Goal: Communication & Community: Participate in discussion

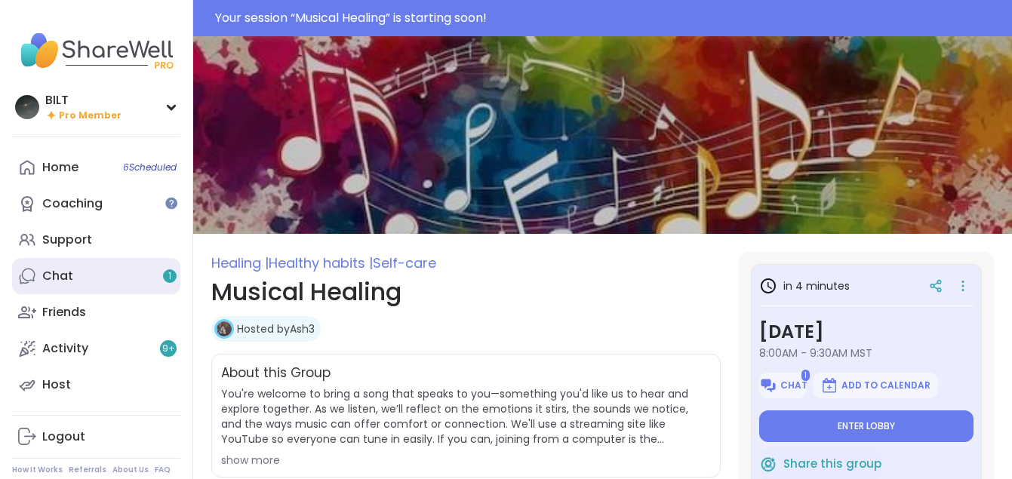
click at [122, 271] on link "Chat 1" at bounding box center [96, 276] width 168 height 36
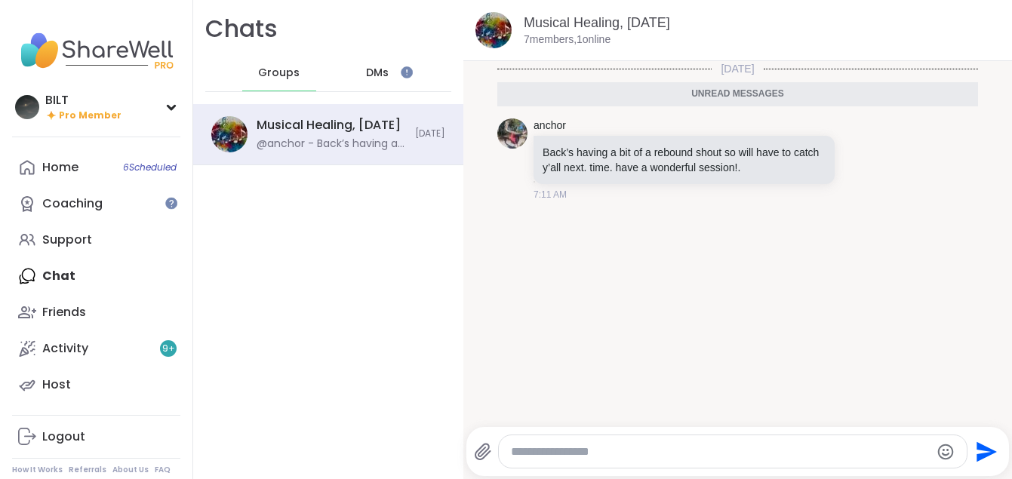
scroll to position [3, 0]
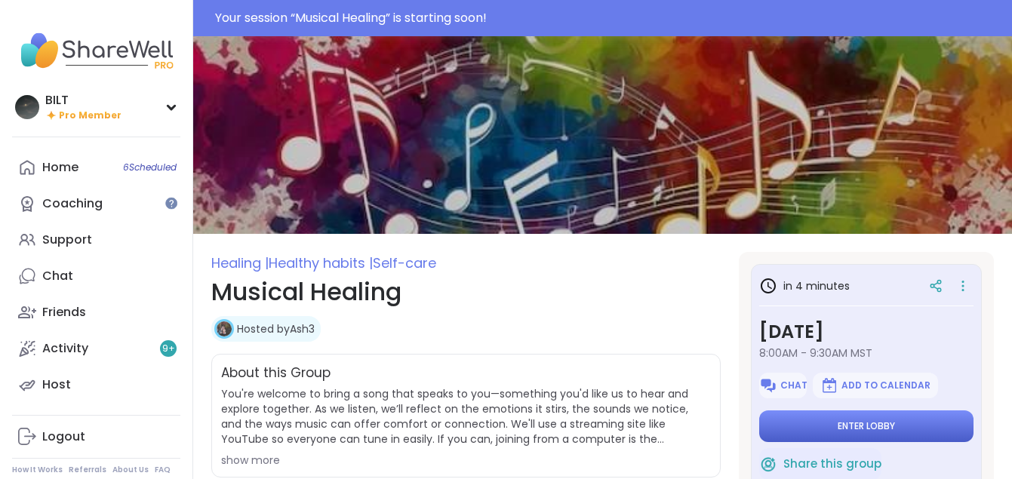
click at [801, 427] on button "Enter lobby" at bounding box center [866, 427] width 214 height 32
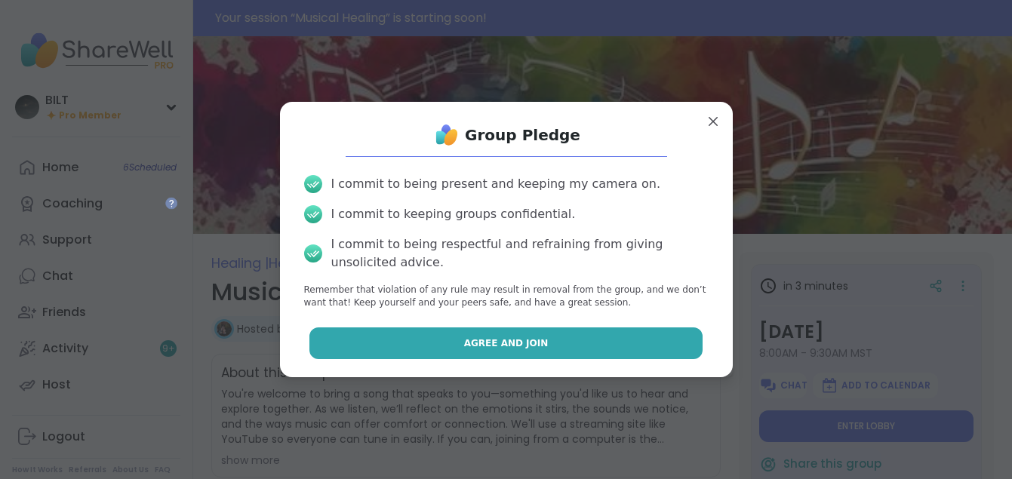
click at [534, 337] on span "Agree and Join" at bounding box center [506, 344] width 85 height 14
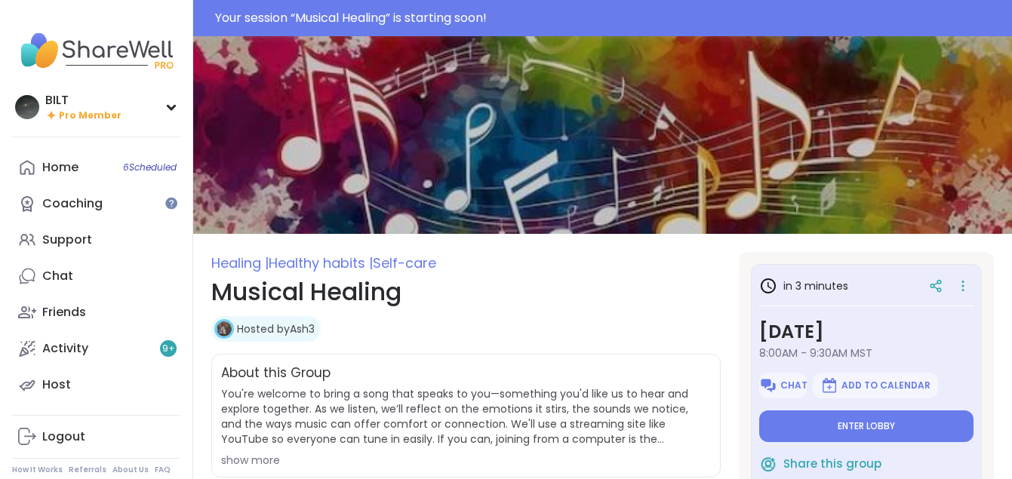
type textarea "*"
click at [853, 428] on span "Enter lobby" at bounding box center [866, 426] width 57 height 12
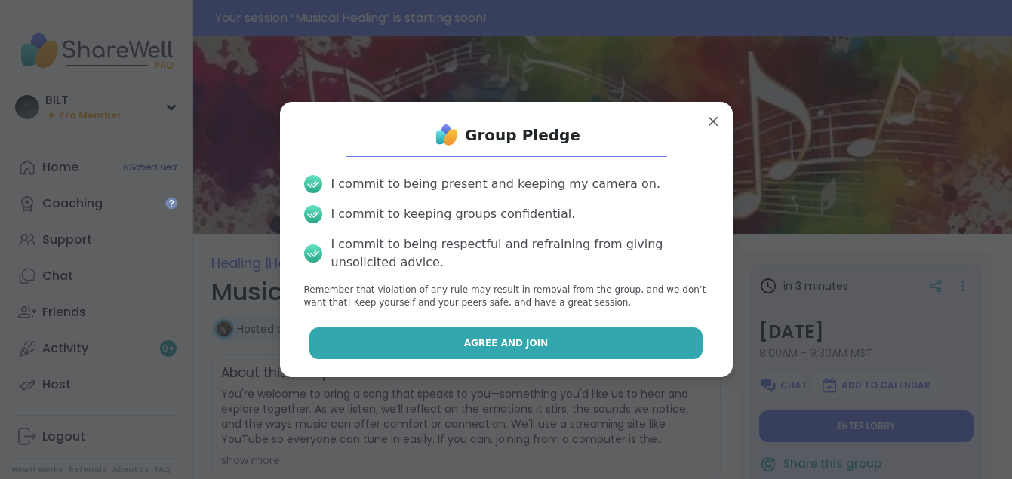
click at [506, 340] on span "Agree and Join" at bounding box center [506, 344] width 85 height 14
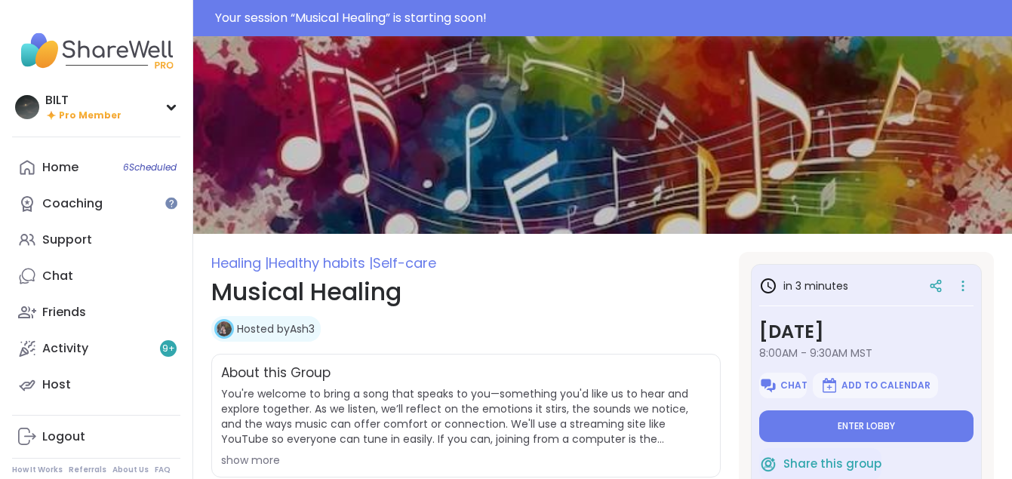
type textarea "*"
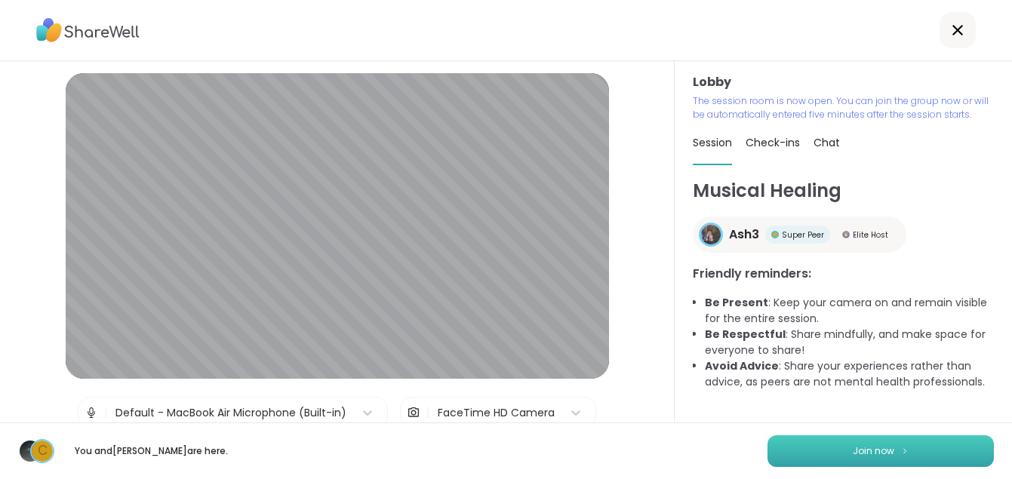
click at [859, 445] on span "Join now" at bounding box center [874, 452] width 42 height 14
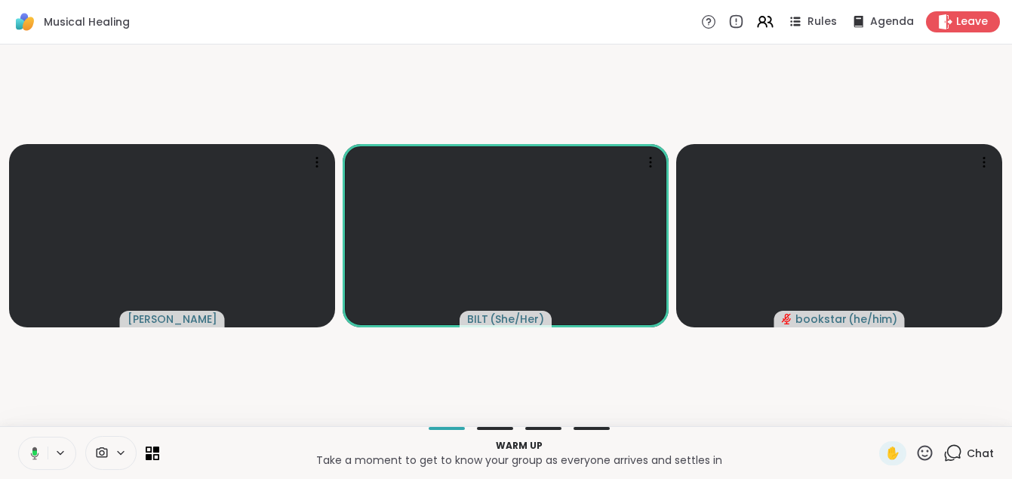
click at [32, 459] on icon at bounding box center [33, 454] width 14 height 14
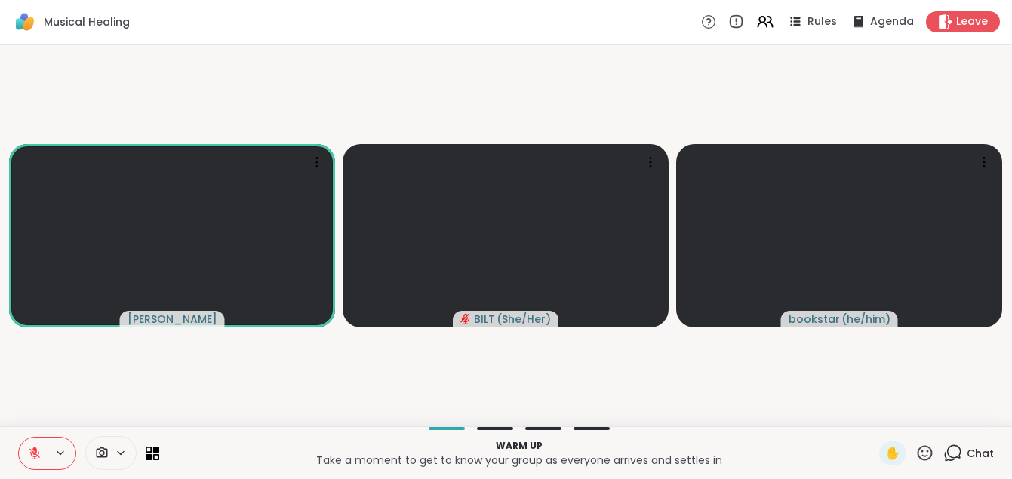
click at [978, 460] on span "Chat" at bounding box center [980, 453] width 27 height 15
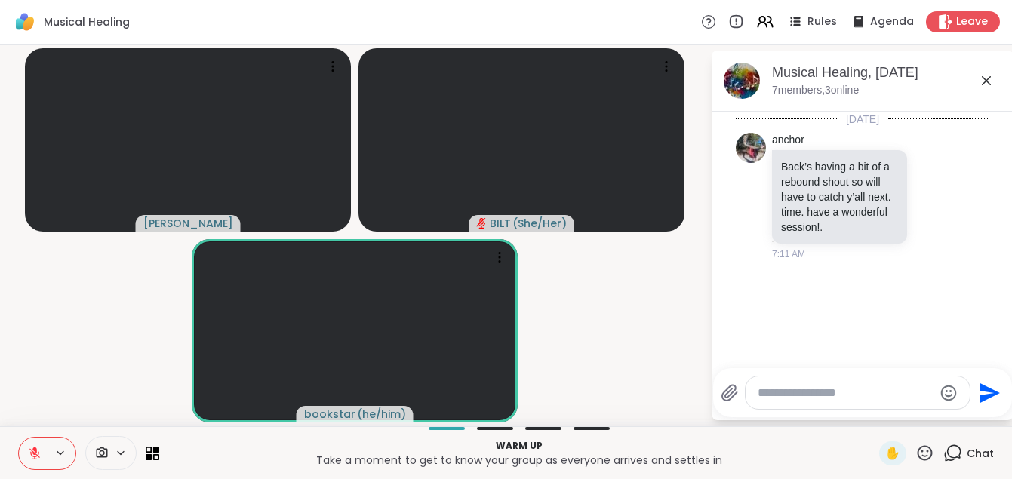
click at [802, 395] on textarea "Type your message" at bounding box center [846, 393] width 176 height 15
paste textarea "**********"
type textarea "**********"
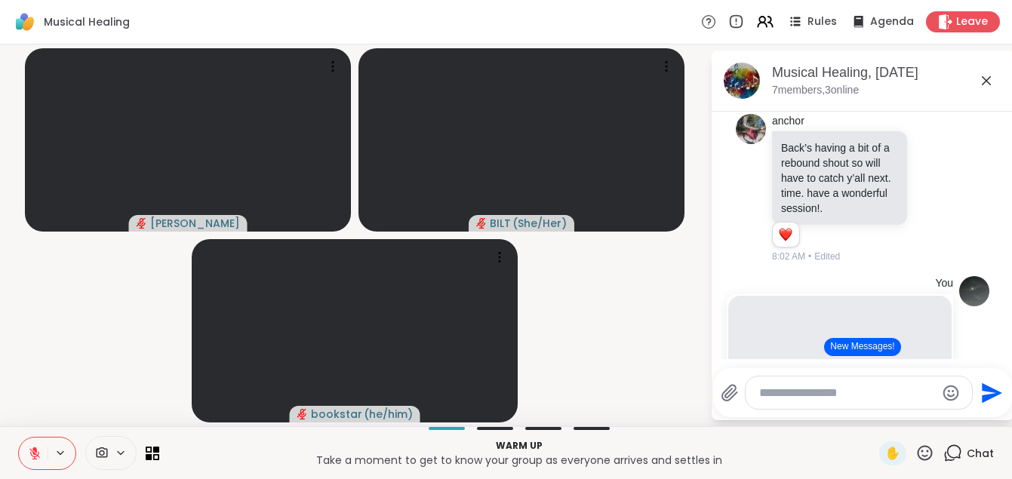
click at [35, 450] on icon at bounding box center [34, 450] width 5 height 6
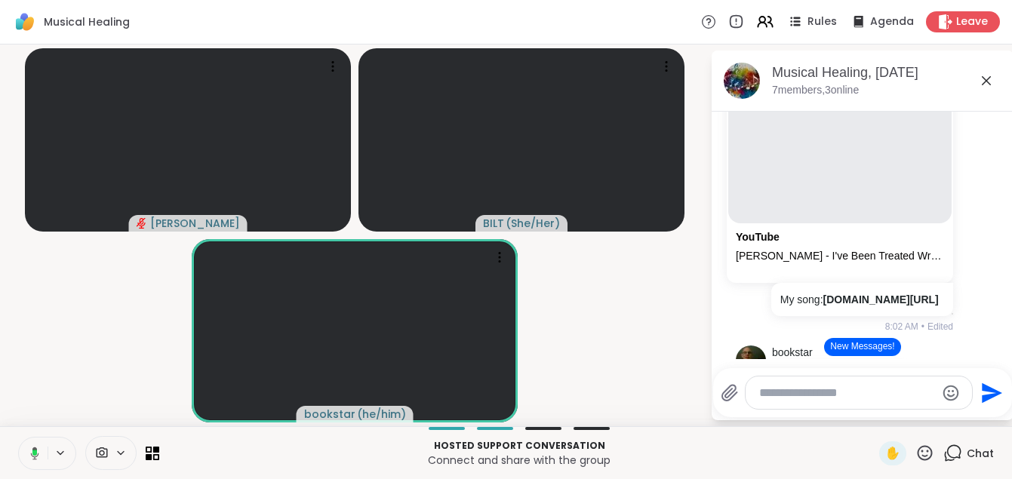
scroll to position [301, 0]
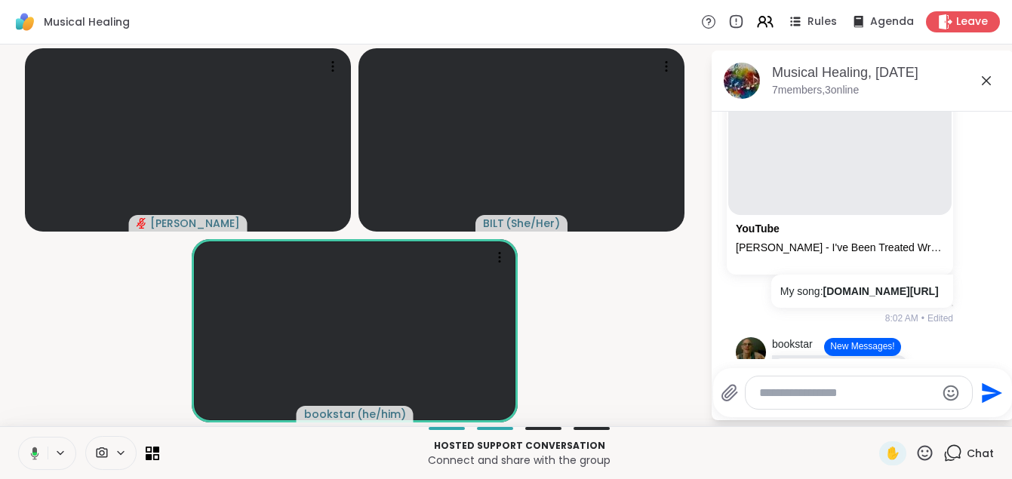
click at [31, 455] on icon at bounding box center [35, 453] width 8 height 13
click at [31, 455] on icon at bounding box center [34, 453] width 11 height 11
click at [31, 455] on icon at bounding box center [35, 454] width 14 height 14
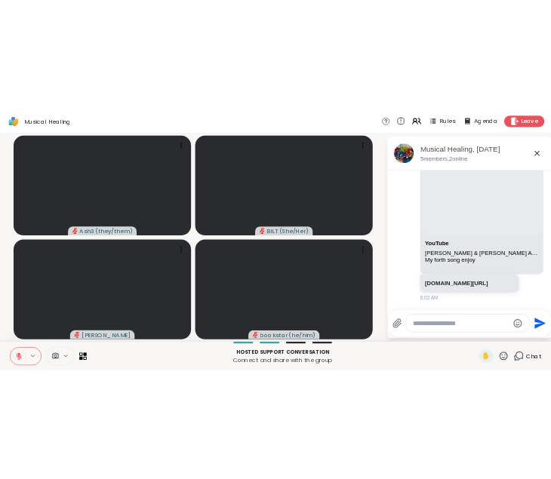
scroll to position [873, 0]
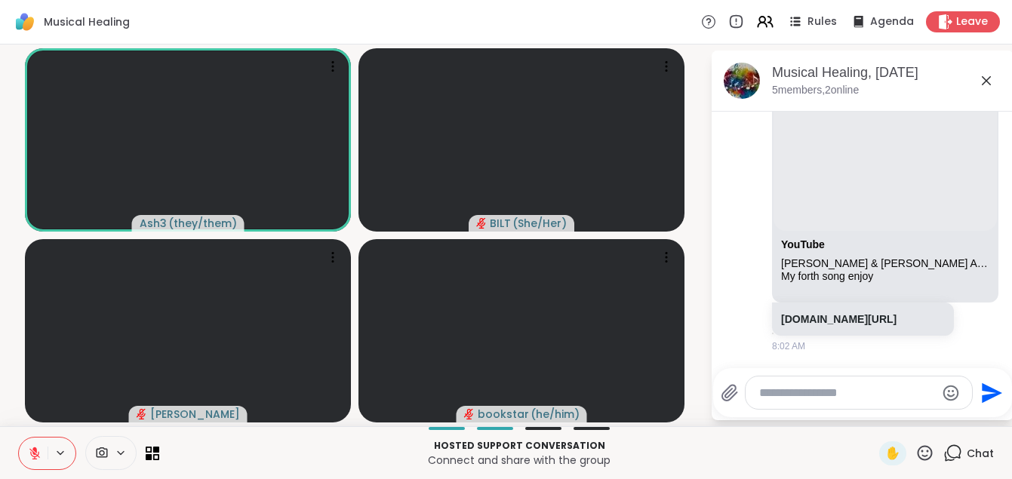
click at [986, 78] on icon at bounding box center [986, 81] width 18 height 18
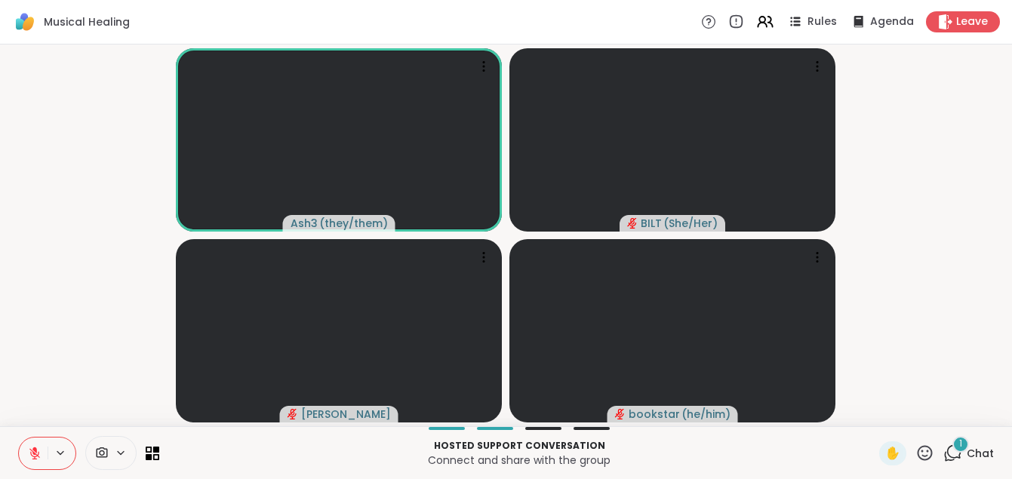
click at [29, 452] on icon at bounding box center [35, 454] width 14 height 14
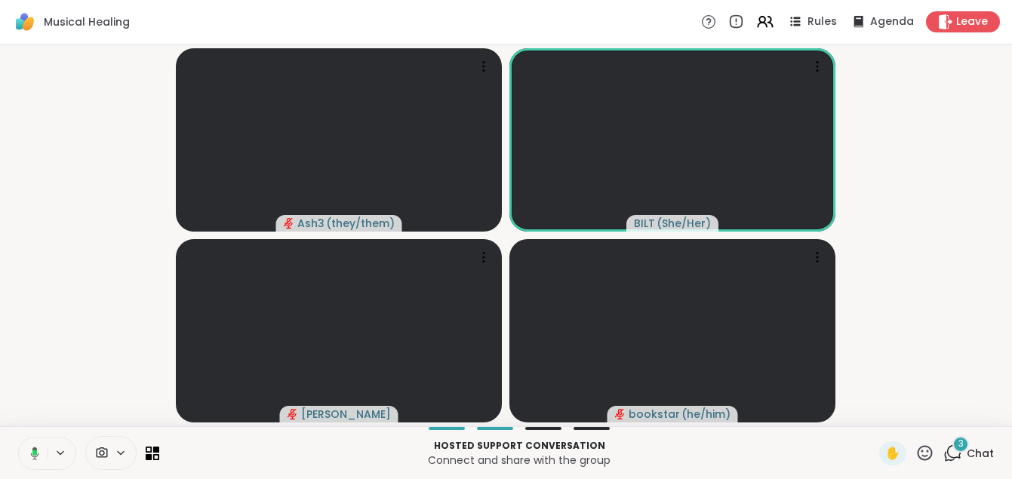
click at [29, 452] on icon at bounding box center [33, 454] width 14 height 14
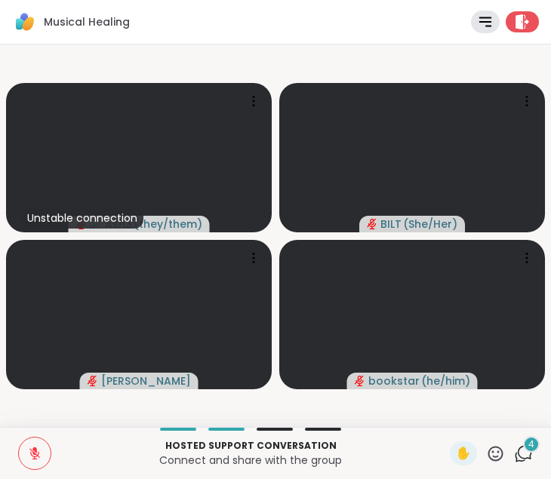
click at [32, 457] on icon at bounding box center [35, 454] width 14 height 14
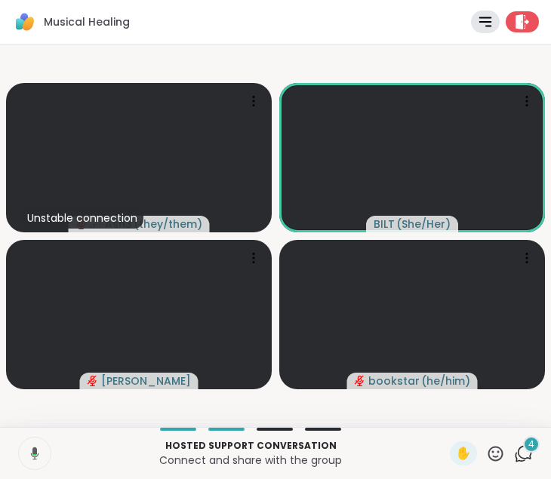
click at [35, 449] on icon at bounding box center [35, 454] width 8 height 13
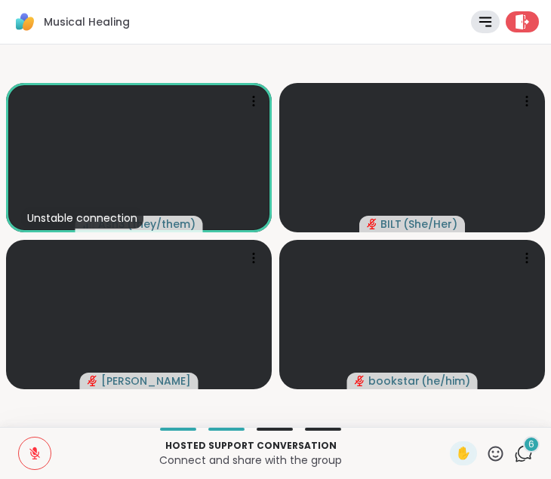
click at [525, 455] on icon at bounding box center [523, 454] width 19 height 19
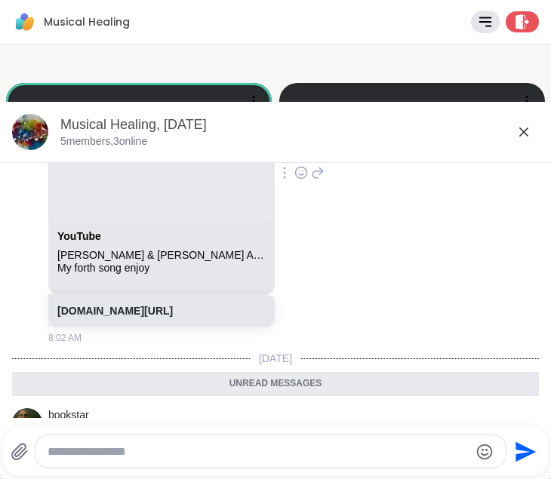
scroll to position [763, 0]
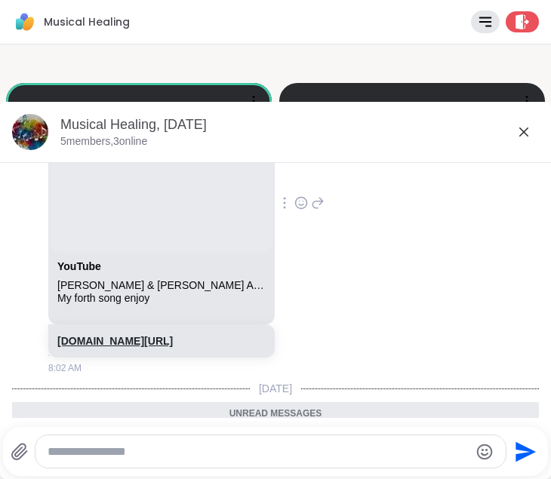
click at [173, 337] on link "[DOMAIN_NAME][URL]" at bounding box center [114, 341] width 115 height 12
click at [97, 266] on link "YouTube" at bounding box center [79, 266] width 44 height 12
click at [525, 130] on icon at bounding box center [523, 132] width 9 height 9
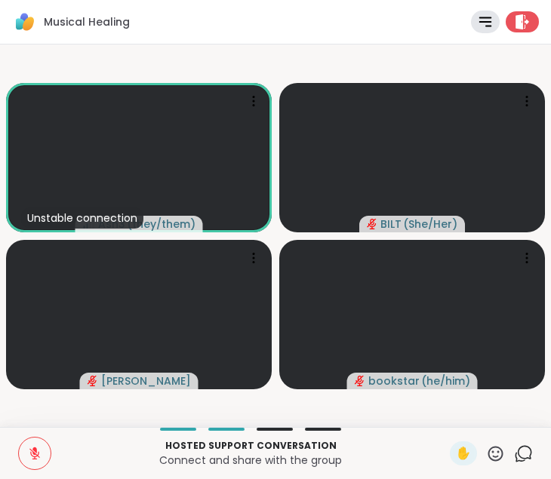
click at [34, 456] on icon at bounding box center [35, 454] width 14 height 14
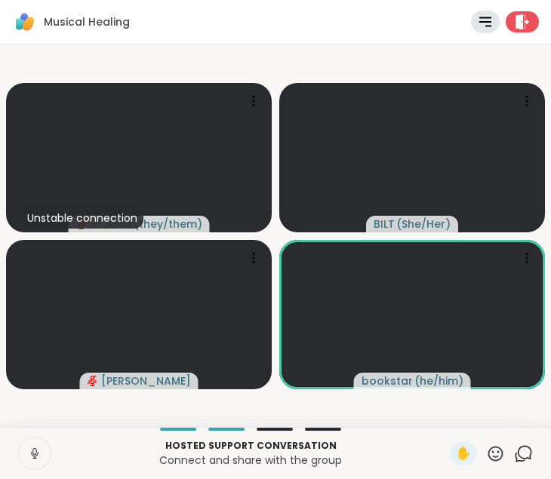
click at [35, 452] on icon at bounding box center [35, 454] width 14 height 14
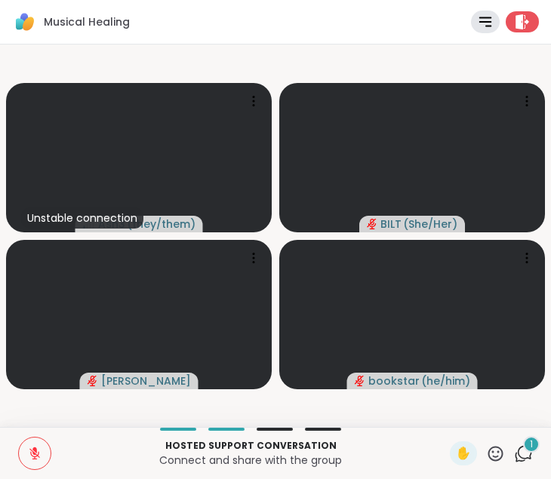
click at [524, 456] on icon at bounding box center [523, 454] width 19 height 19
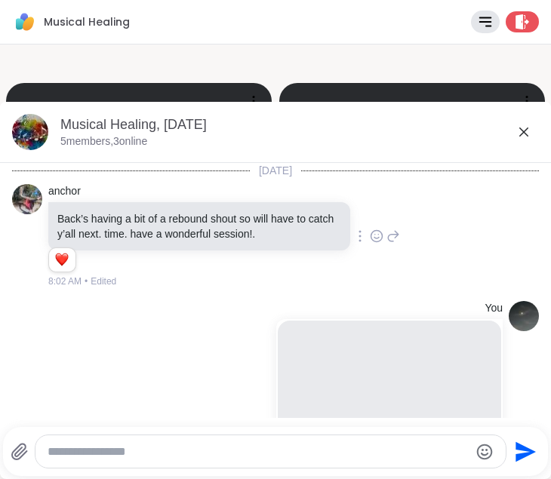
scroll to position [2230, 0]
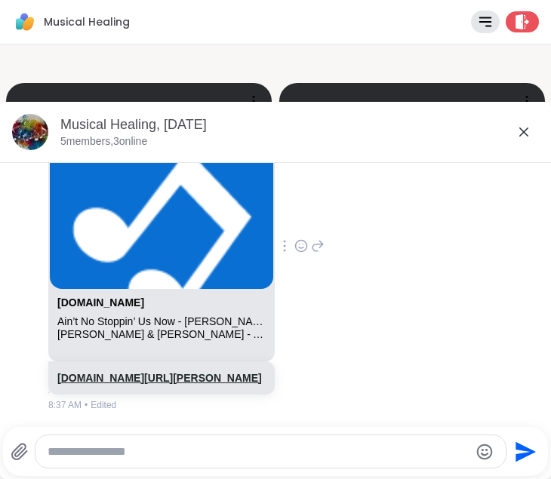
click at [203, 372] on link "[DOMAIN_NAME][URL][PERSON_NAME]" at bounding box center [159, 378] width 205 height 12
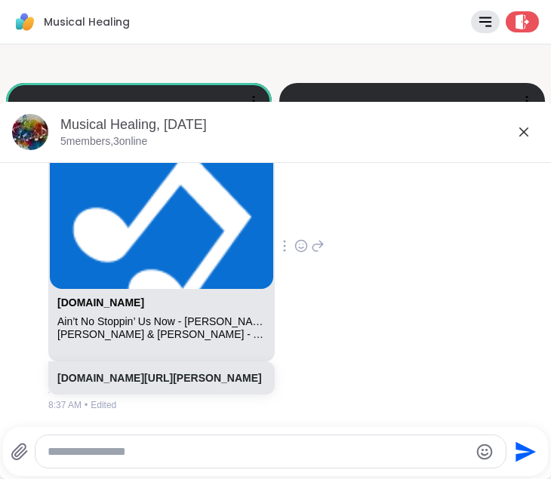
click at [522, 132] on icon at bounding box center [524, 132] width 18 height 18
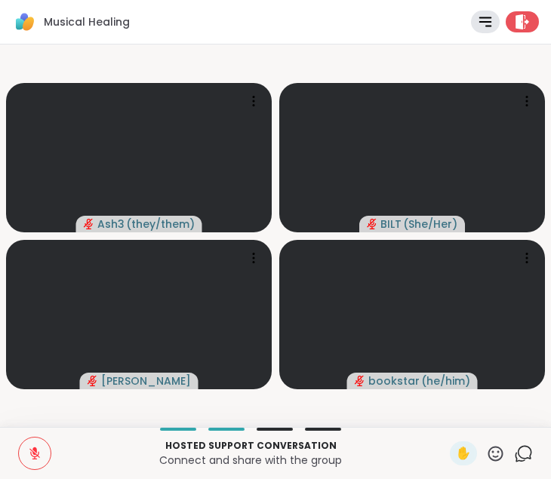
click at [34, 454] on icon at bounding box center [34, 454] width 11 height 11
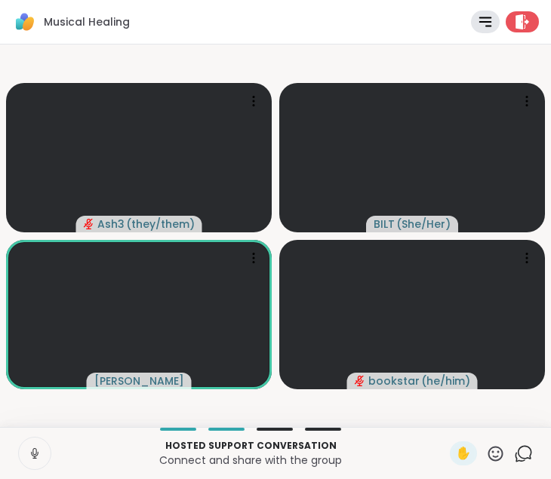
click at [32, 458] on icon at bounding box center [35, 454] width 14 height 14
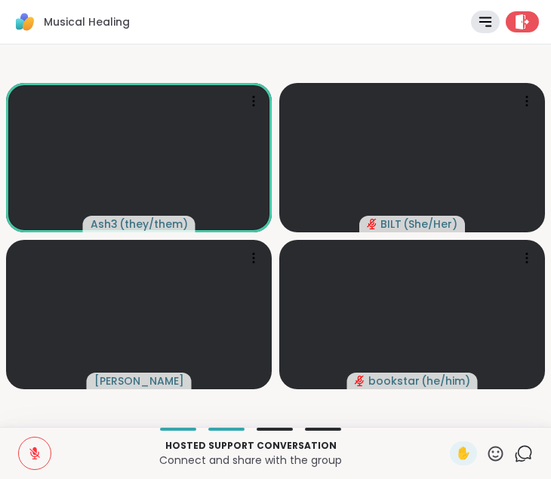
click at [532, 454] on icon at bounding box center [523, 454] width 19 height 19
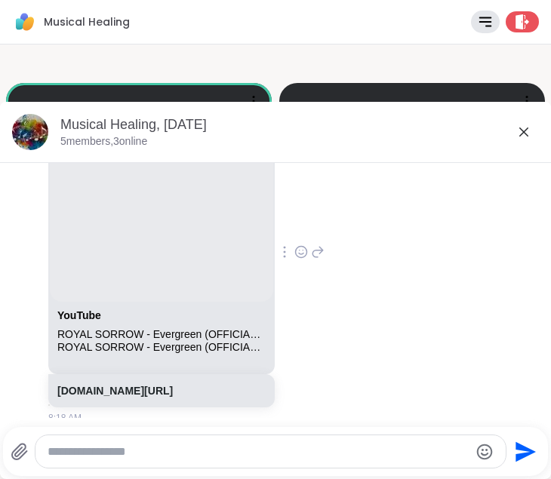
scroll to position [1194, 0]
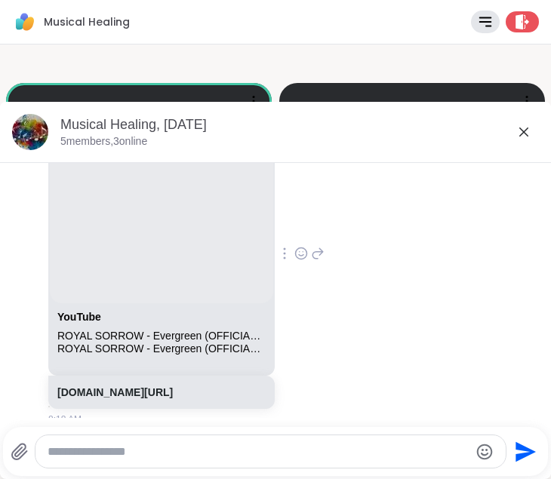
click at [182, 356] on div "ROYAL SORROW - Evergreen (OFFICIAL VIDEO) Stream the new single “Evergreen” her…" at bounding box center [161, 349] width 208 height 13
click at [170, 399] on link "[DOMAIN_NAME][URL]" at bounding box center [114, 392] width 115 height 12
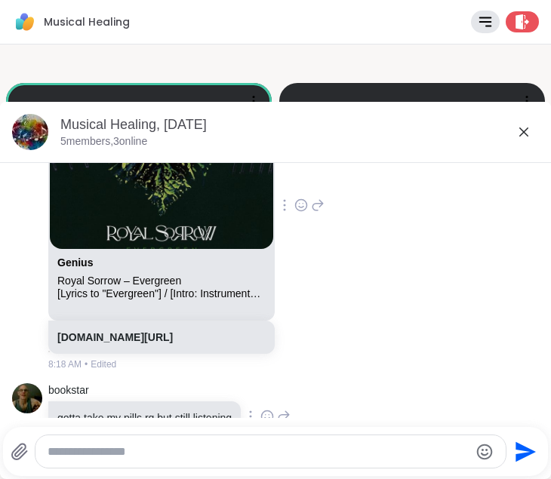
scroll to position [1594, 0]
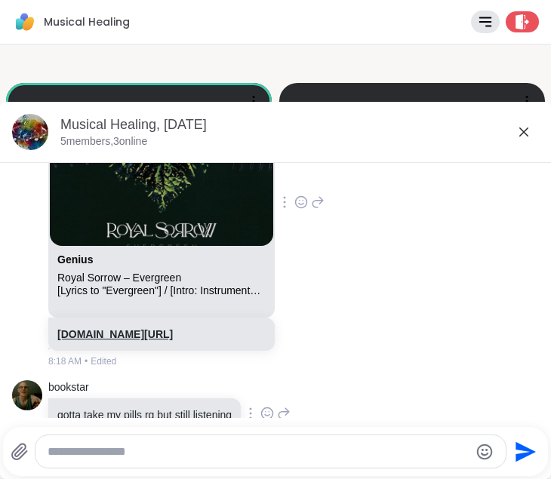
click at [173, 340] on link "[DOMAIN_NAME][URL]" at bounding box center [114, 334] width 115 height 12
click at [525, 137] on icon at bounding box center [524, 132] width 18 height 18
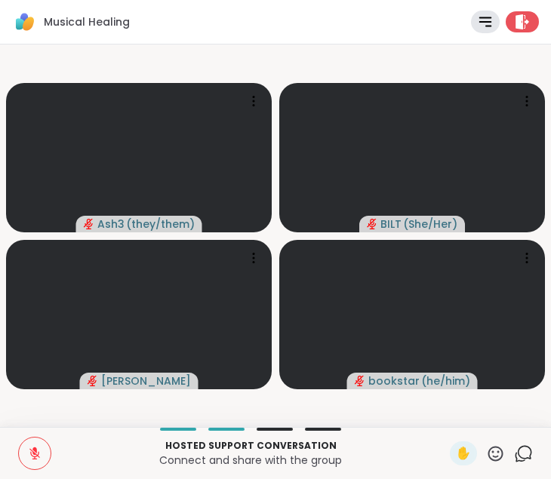
click at [30, 450] on icon at bounding box center [34, 454] width 11 height 11
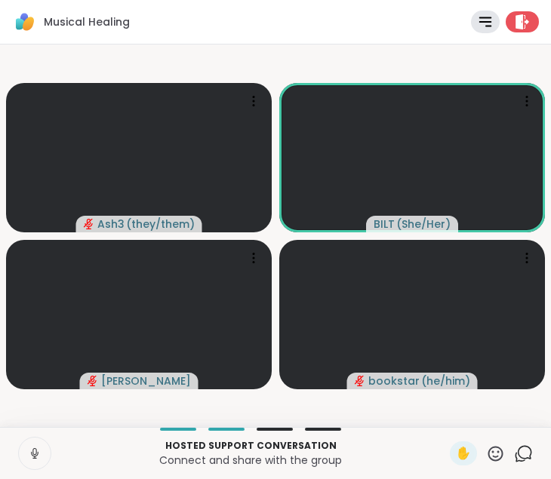
click at [32, 450] on icon at bounding box center [35, 454] width 14 height 14
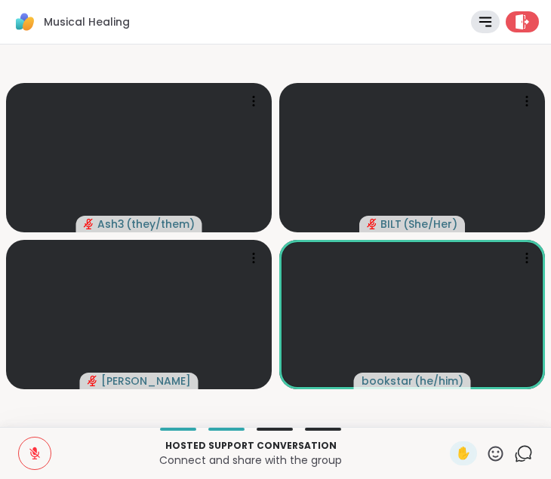
click at [521, 454] on icon at bounding box center [523, 454] width 19 height 19
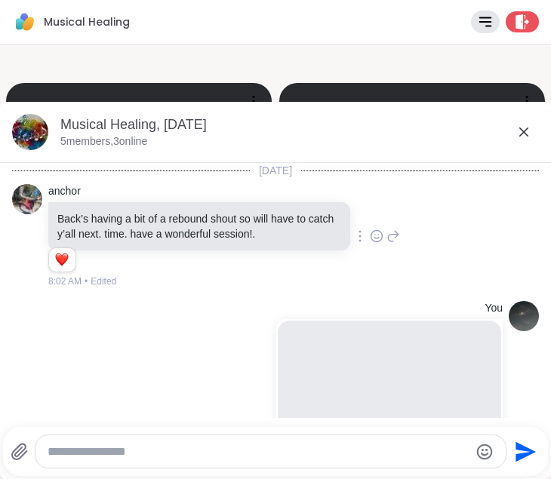
scroll to position [2179, 0]
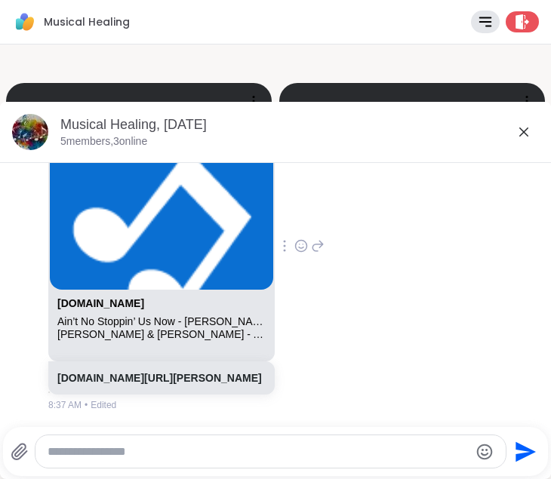
click at [214, 455] on textarea "Type your message" at bounding box center [258, 452] width 421 height 15
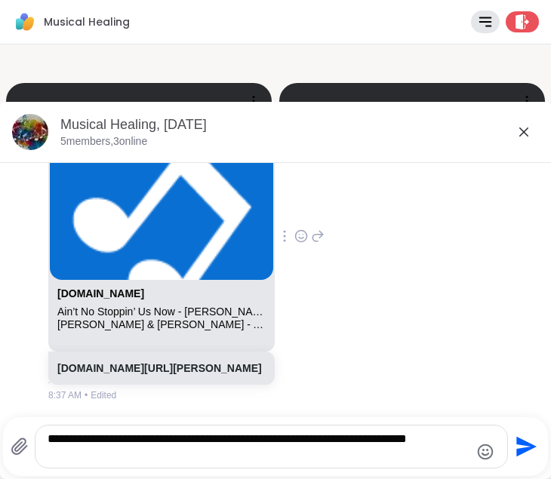
type textarea "**********"
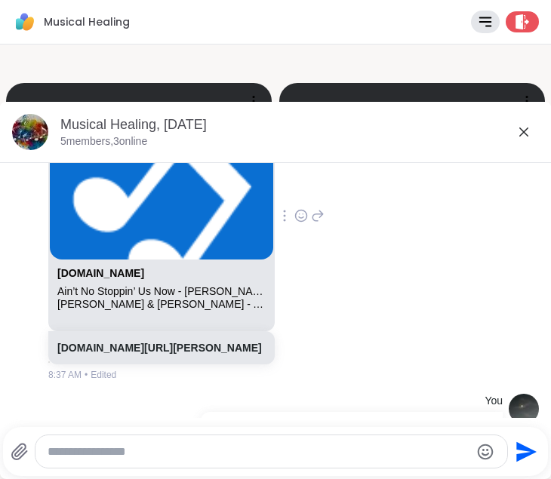
scroll to position [2274, 0]
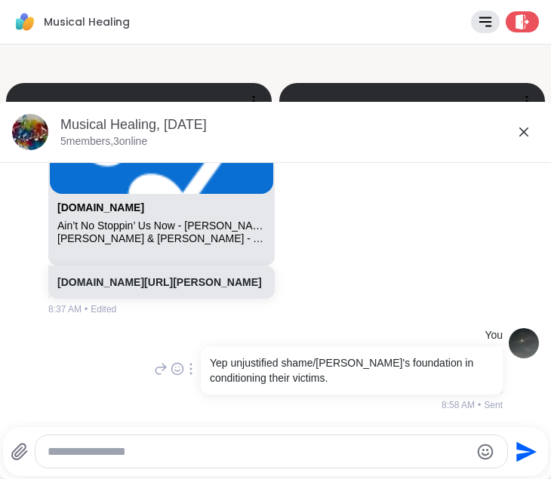
click at [523, 133] on icon at bounding box center [523, 132] width 9 height 9
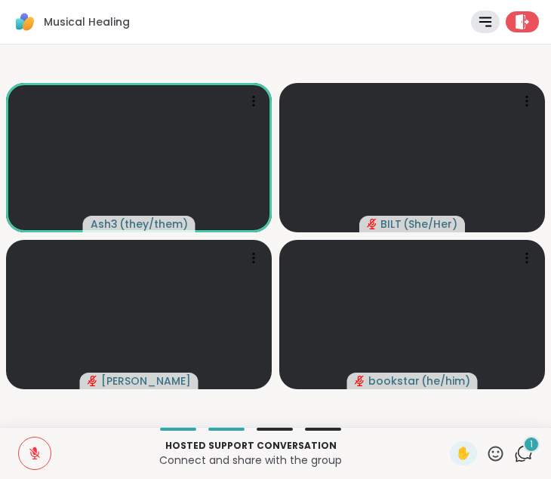
click at [530, 449] on span "1" at bounding box center [531, 445] width 3 height 13
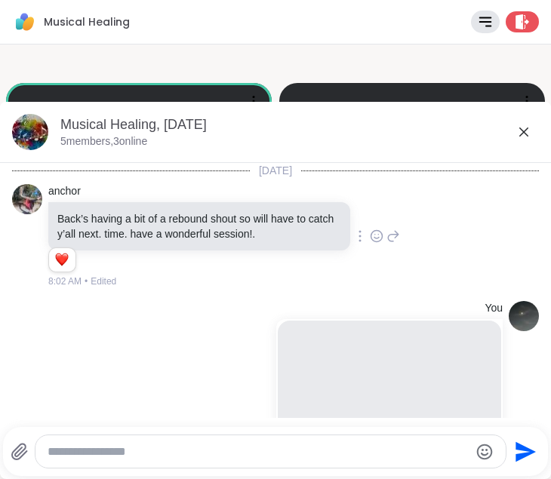
scroll to position [2512, 0]
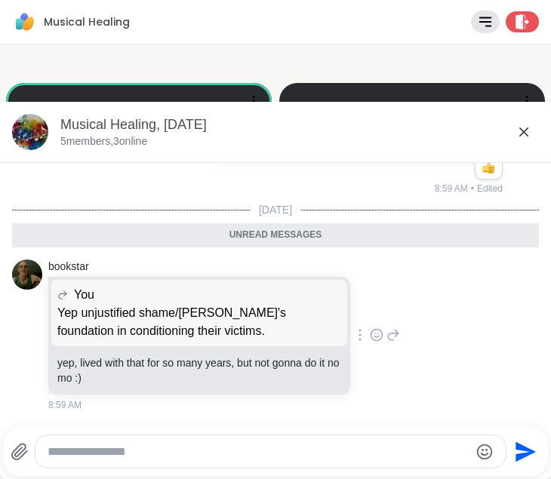
click at [383, 332] on icon at bounding box center [377, 335] width 14 height 15
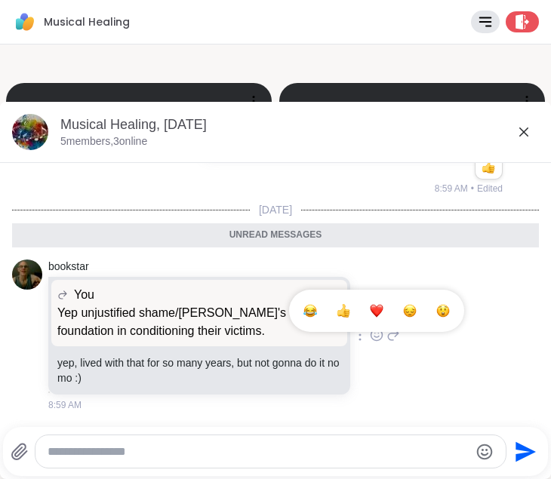
click at [383, 309] on div "Select Reaction: Heart" at bounding box center [377, 311] width 14 height 14
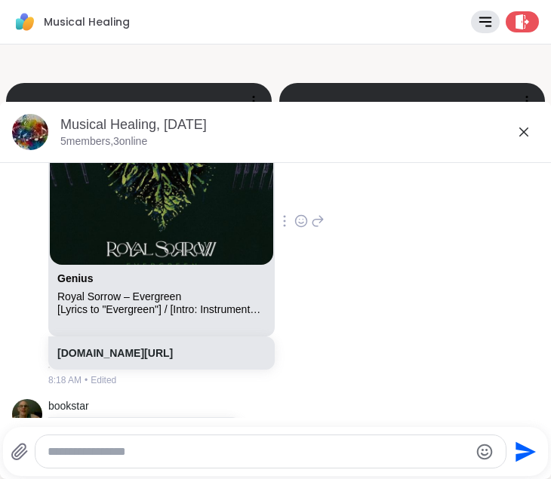
scroll to position [1571, 0]
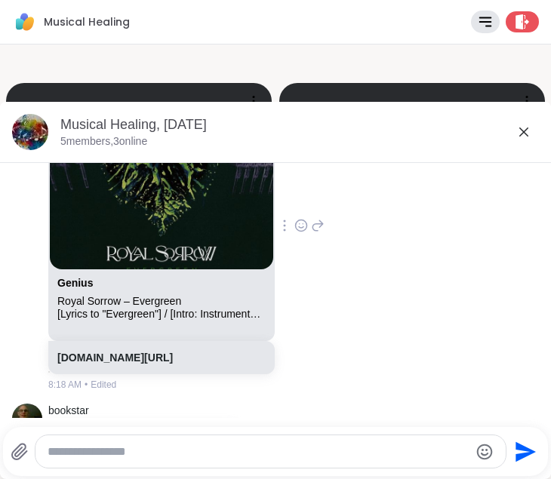
click at [523, 128] on icon at bounding box center [524, 132] width 18 height 18
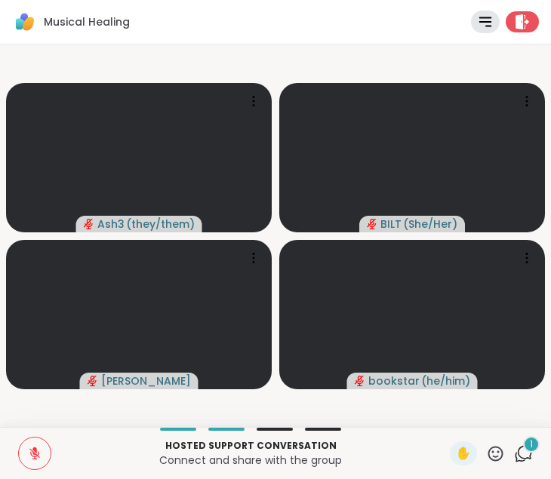
click at [525, 448] on div "1" at bounding box center [531, 444] width 17 height 17
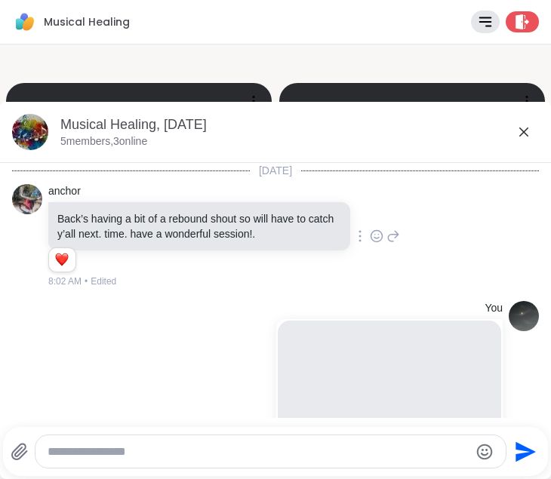
scroll to position [2905, 0]
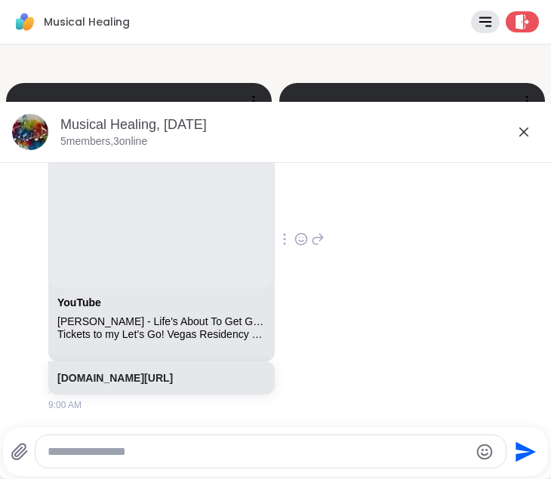
click at [278, 285] on div "Ash3 YouTube [PERSON_NAME] - Life's About To Get Good (Official Music Video) Ti…" at bounding box center [162, 240] width 229 height 344
click at [173, 372] on link "[DOMAIN_NAME][URL]" at bounding box center [114, 378] width 115 height 12
click at [525, 131] on icon at bounding box center [523, 132] width 9 height 9
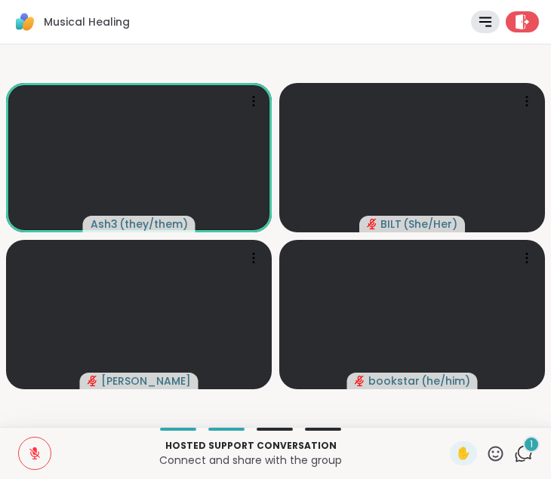
click at [522, 448] on icon at bounding box center [523, 454] width 19 height 19
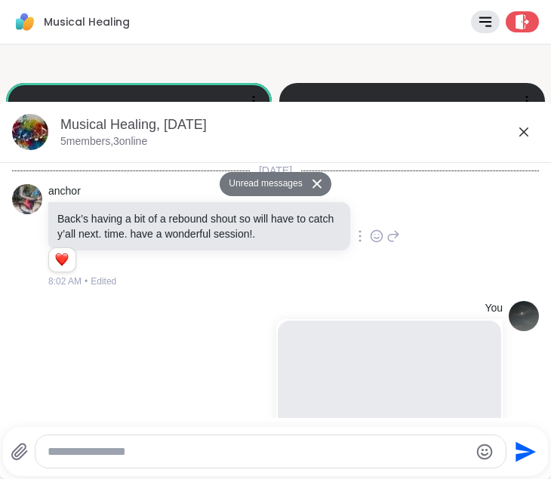
scroll to position [3338, 0]
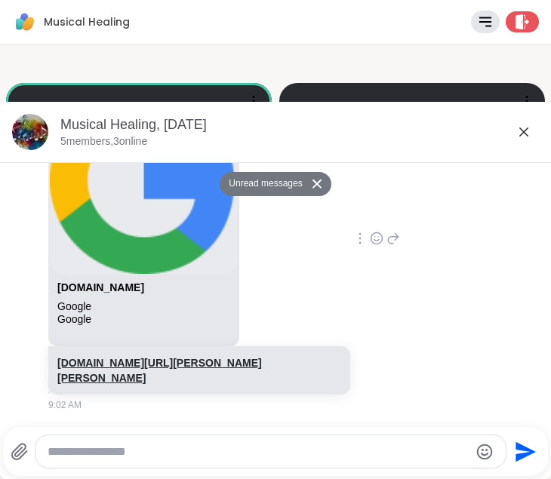
click at [183, 357] on link "[DOMAIN_NAME][URL][PERSON_NAME][PERSON_NAME]" at bounding box center [159, 370] width 205 height 27
click at [523, 133] on icon at bounding box center [523, 132] width 9 height 9
click at [523, 133] on video at bounding box center [412, 157] width 266 height 149
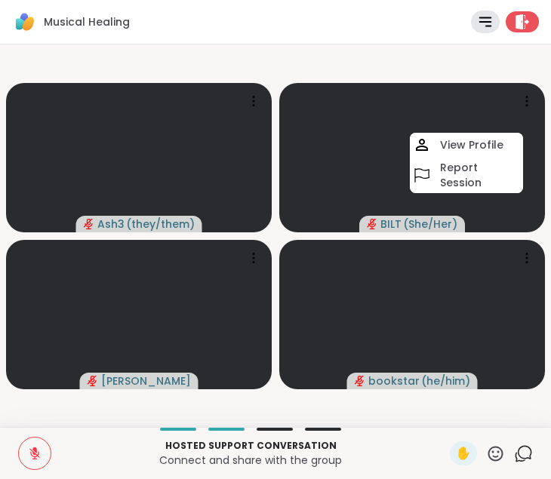
click at [303, 39] on div "Musical Healing Rules Agenda Leave" at bounding box center [275, 22] width 551 height 45
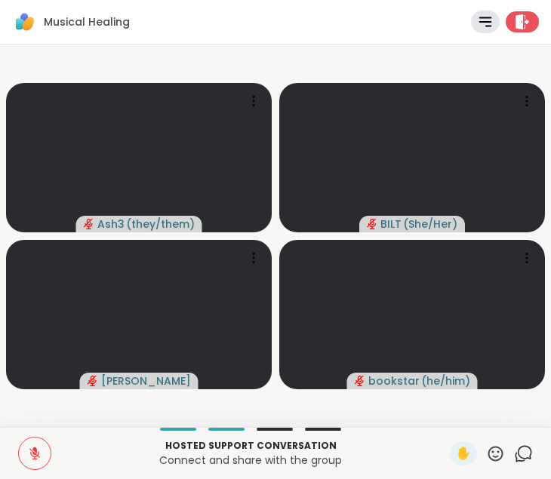
click at [31, 451] on icon at bounding box center [35, 454] width 14 height 14
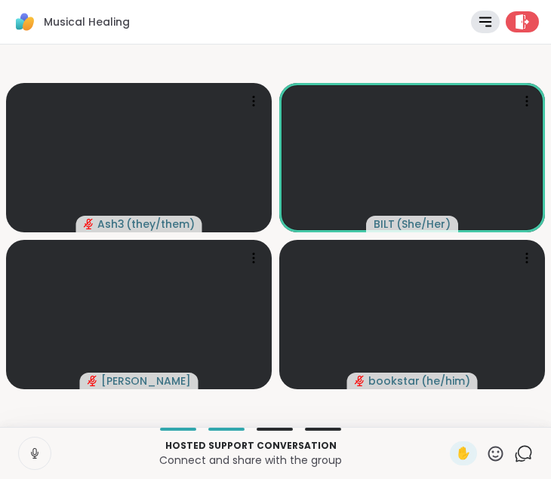
click at [34, 456] on icon at bounding box center [35, 454] width 8 height 5
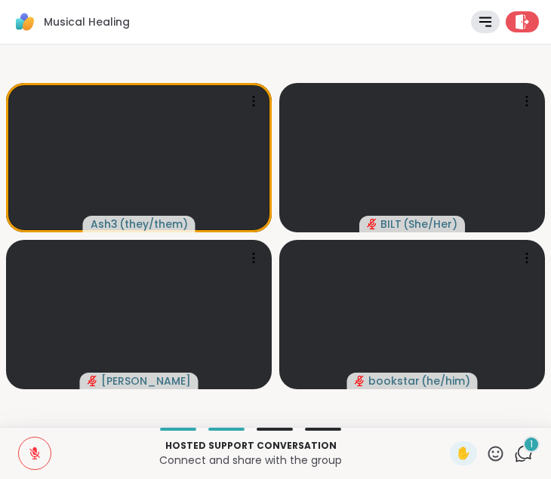
click at [493, 454] on icon at bounding box center [495, 454] width 19 height 19
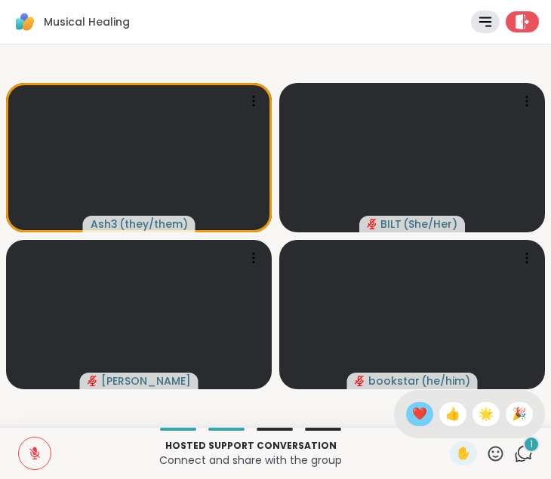
click at [427, 415] on span "❤️" at bounding box center [419, 414] width 15 height 18
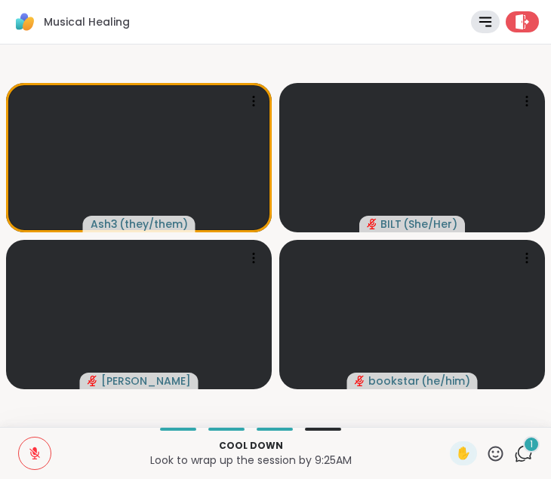
click at [522, 454] on icon at bounding box center [523, 454] width 19 height 19
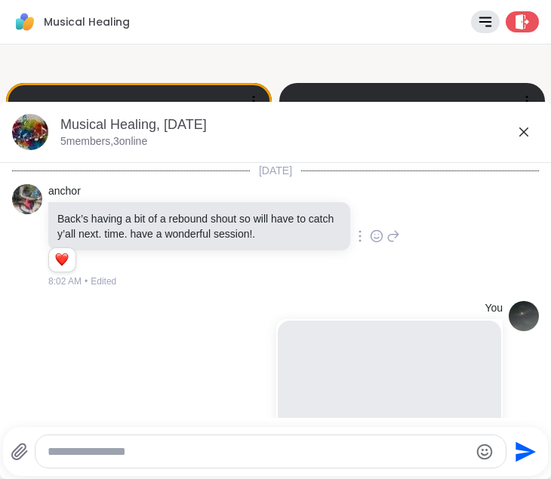
scroll to position [3463, 0]
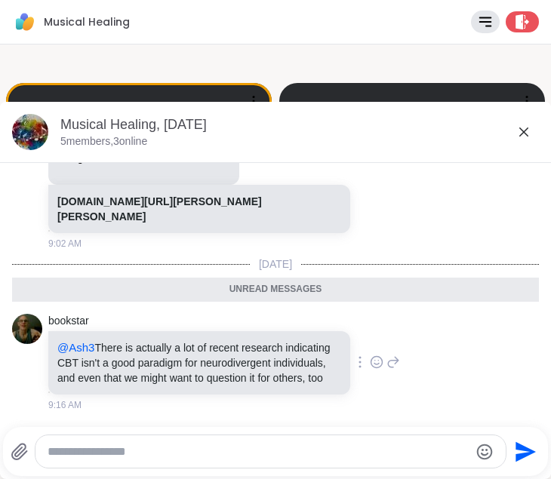
click at [383, 355] on icon at bounding box center [377, 362] width 14 height 15
click at [350, 331] on div "Select Reaction: Thumbs up" at bounding box center [344, 338] width 14 height 14
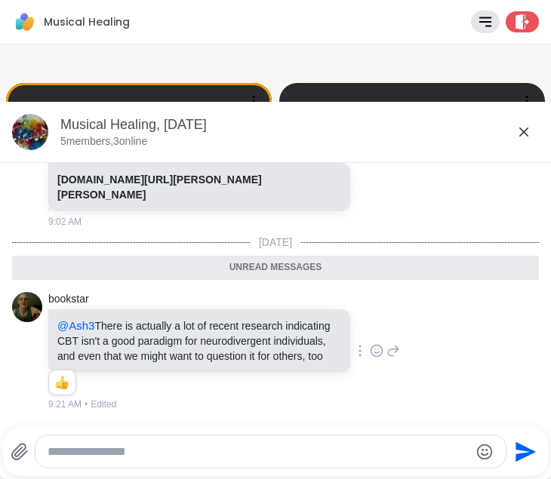
click at [522, 131] on icon at bounding box center [523, 132] width 9 height 9
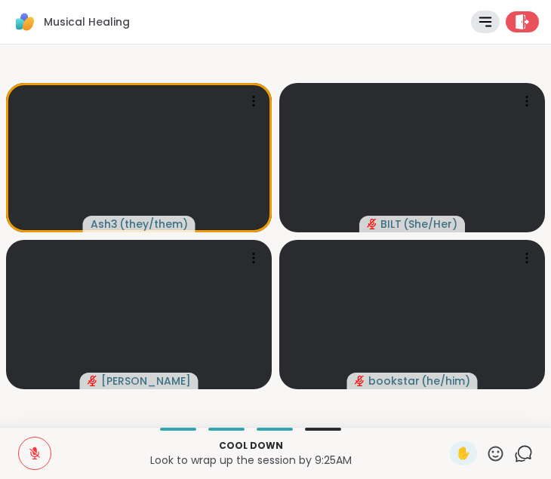
click at [520, 449] on icon at bounding box center [523, 454] width 19 height 19
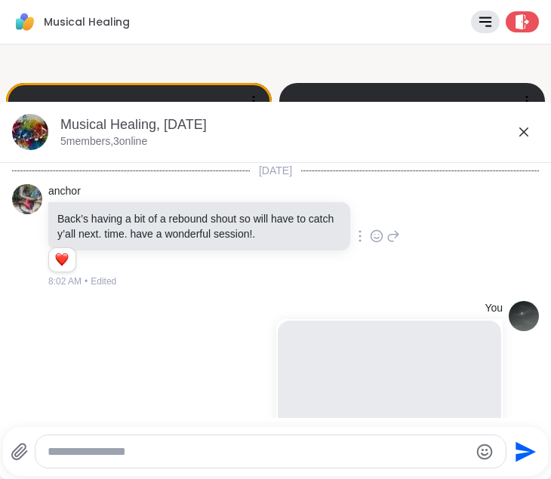
scroll to position [3433, 0]
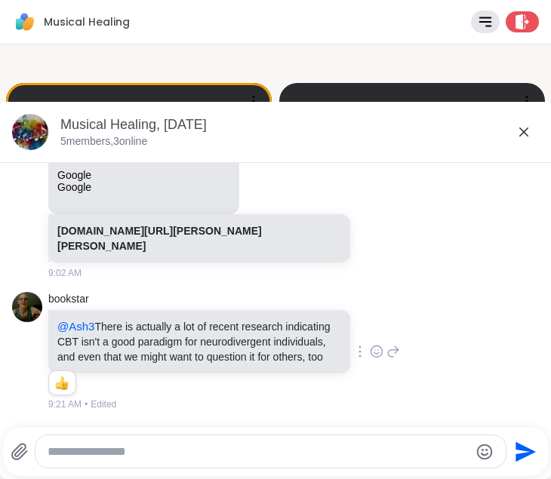
click at [162, 460] on div at bounding box center [270, 452] width 471 height 32
click at [162, 455] on div at bounding box center [270, 452] width 471 height 32
click at [162, 455] on textarea "Type your message" at bounding box center [258, 452] width 421 height 15
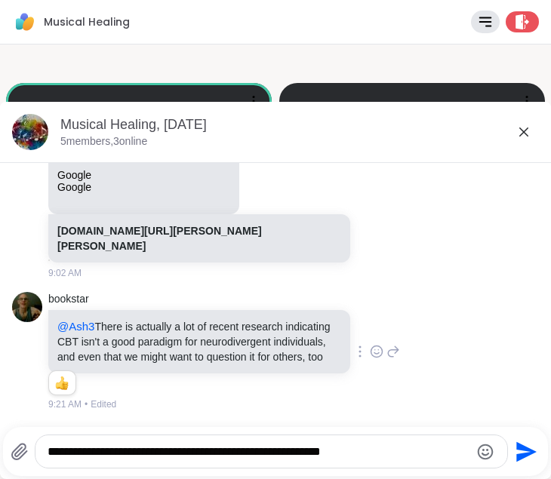
type textarea "**********"
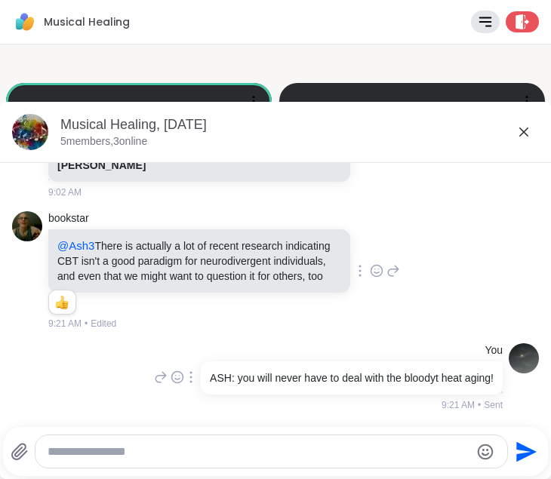
paste textarea "**********"
type textarea "**********"
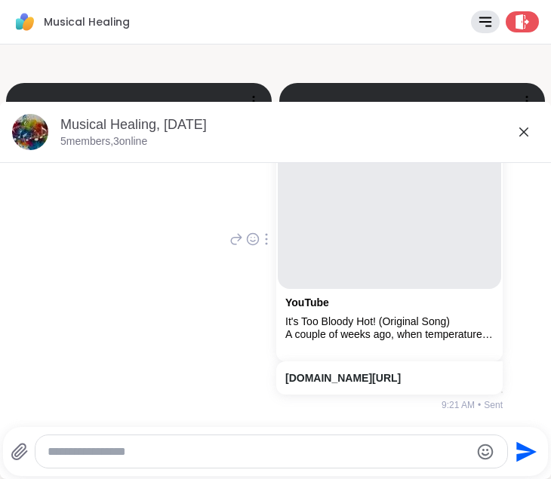
scroll to position [3886, 0]
click at [525, 133] on icon at bounding box center [523, 132] width 9 height 9
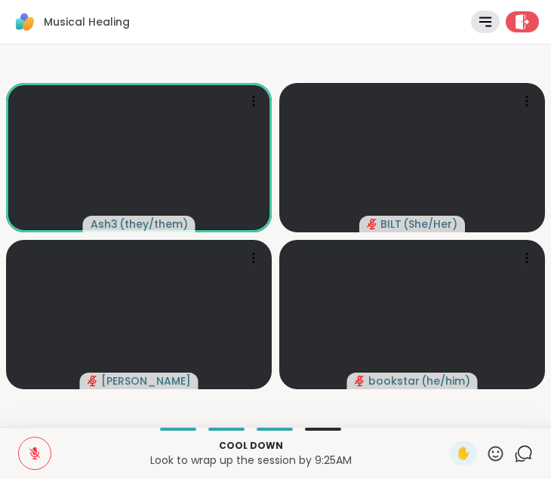
click at [32, 451] on icon at bounding box center [34, 454] width 11 height 11
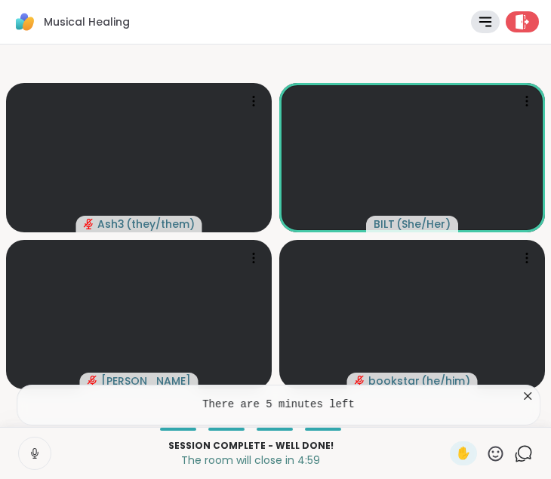
click at [30, 452] on icon at bounding box center [35, 454] width 14 height 14
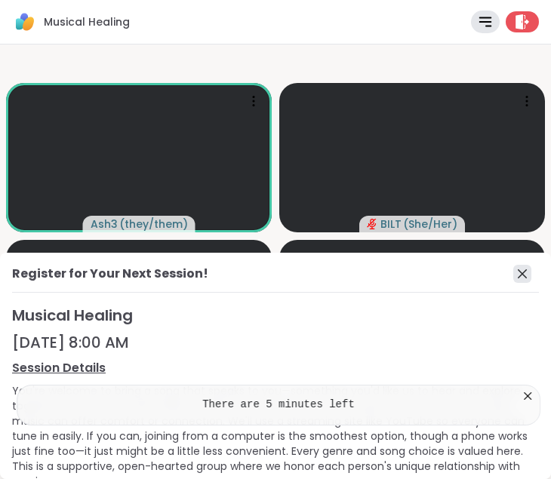
click at [522, 275] on icon at bounding box center [522, 274] width 18 height 18
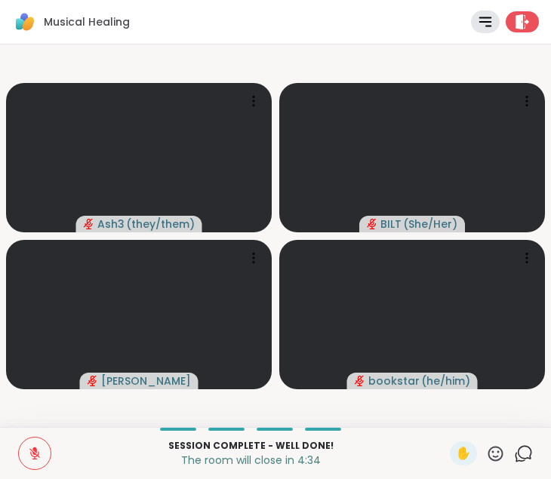
click at [38, 448] on icon at bounding box center [35, 454] width 14 height 14
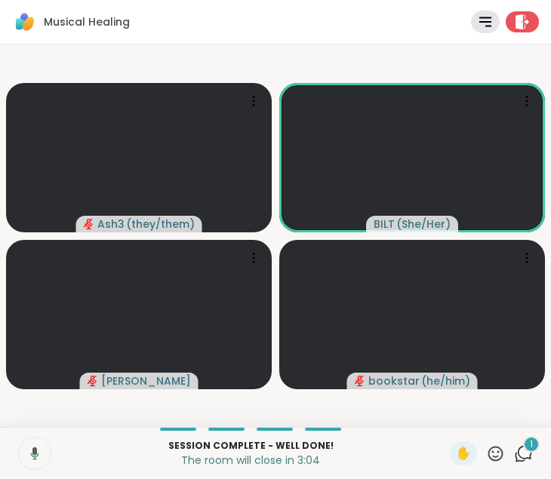
click at [32, 451] on icon at bounding box center [33, 454] width 14 height 14
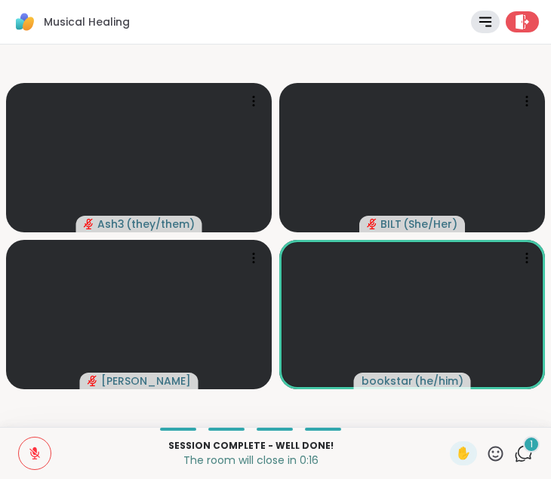
click at [34, 452] on icon at bounding box center [34, 454] width 11 height 11
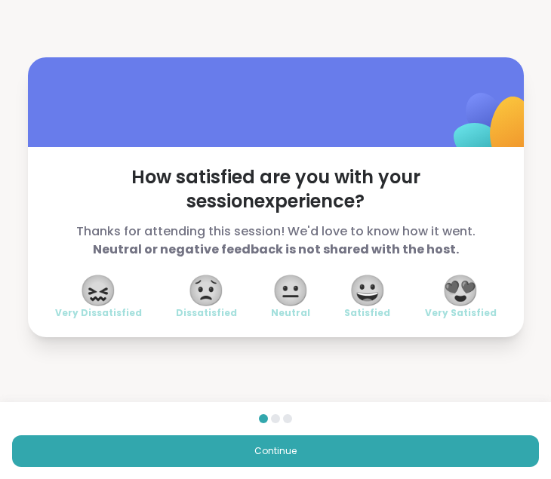
click at [466, 291] on span "😍" at bounding box center [461, 290] width 38 height 27
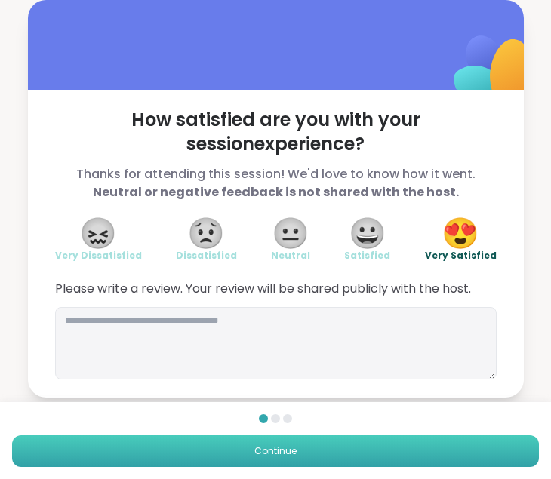
click at [279, 446] on span "Continue" at bounding box center [275, 452] width 42 height 14
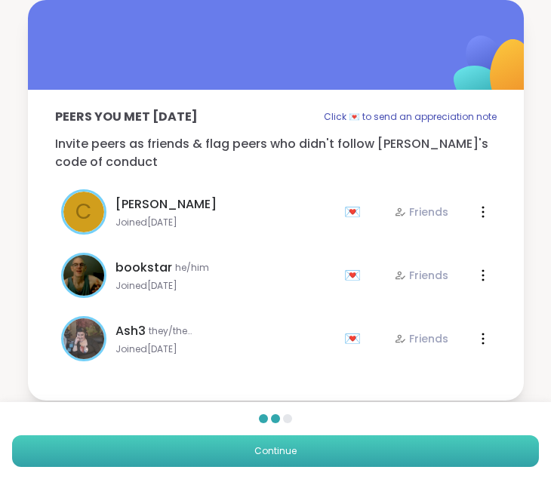
click at [299, 455] on button "Continue" at bounding box center [275, 452] width 527 height 32
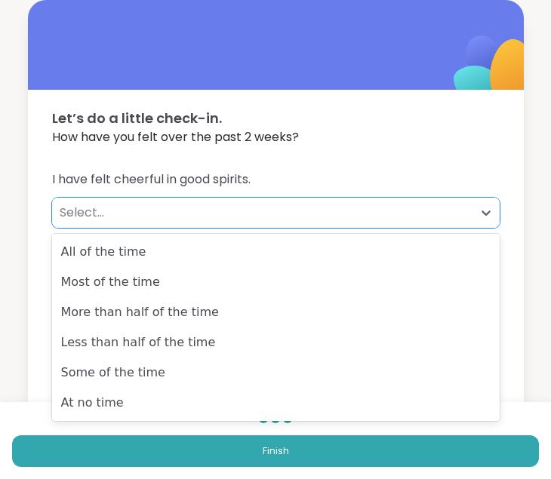
click at [81, 212] on div "Select..." at bounding box center [262, 213] width 405 height 18
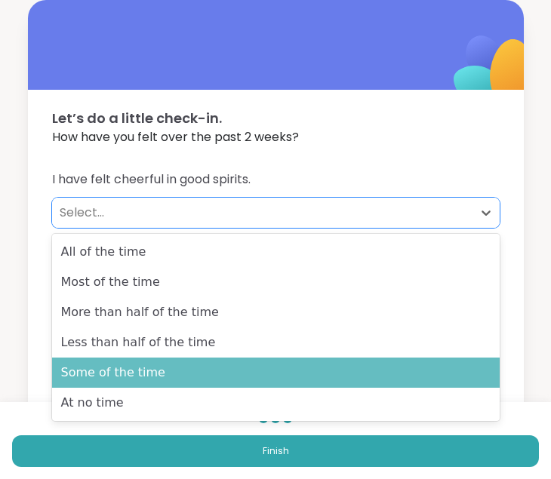
click at [93, 368] on div "Some of the time" at bounding box center [276, 373] width 448 height 30
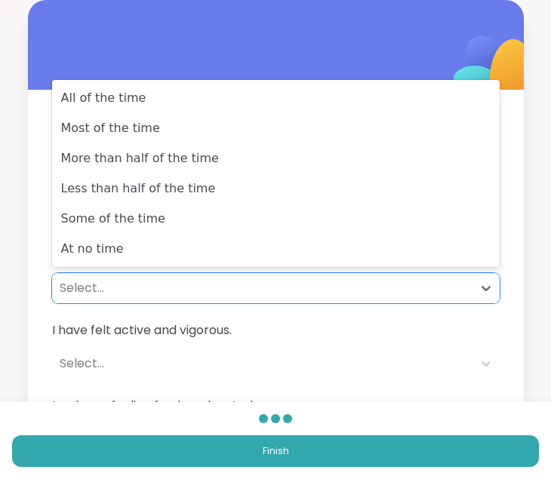
click at [84, 292] on div "Select..." at bounding box center [262, 288] width 405 height 18
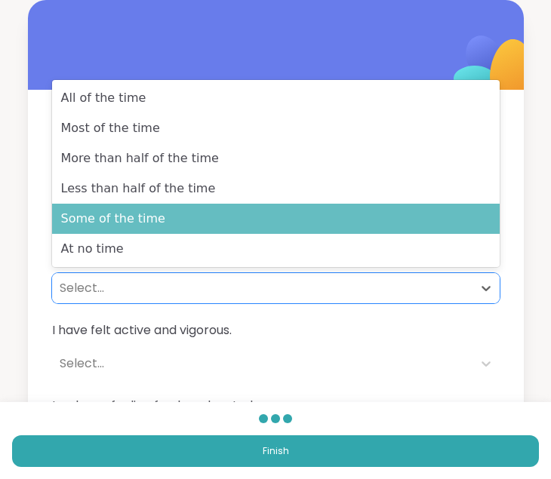
click at [99, 228] on div "Some of the time" at bounding box center [276, 219] width 448 height 30
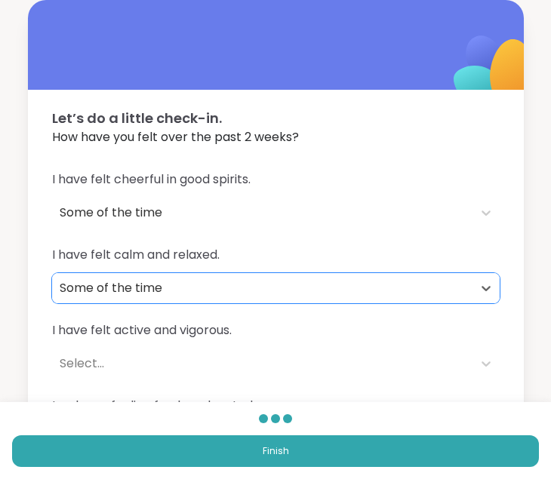
click at [81, 373] on div "Select..." at bounding box center [262, 364] width 420 height 30
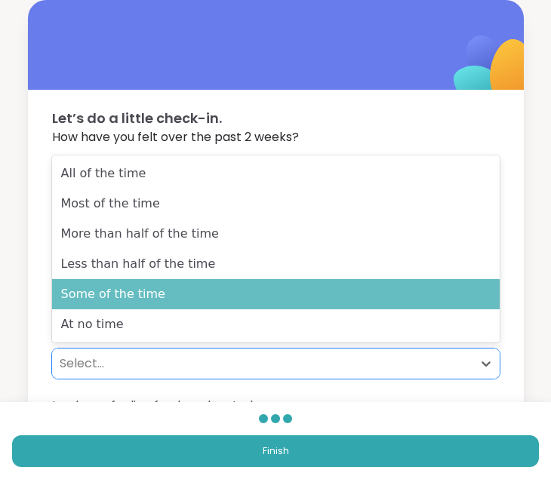
click at [102, 298] on div "Some of the time" at bounding box center [276, 294] width 448 height 30
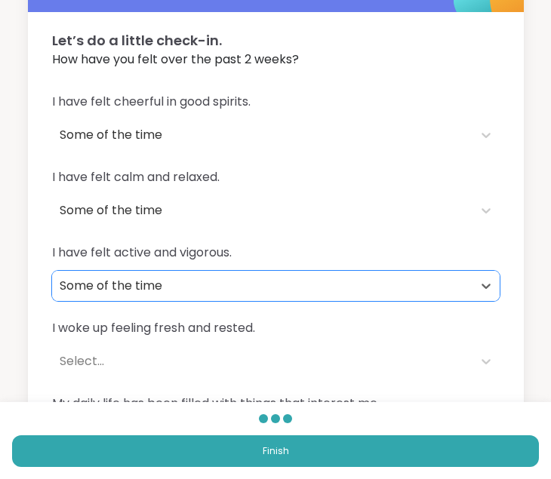
scroll to position [153, 0]
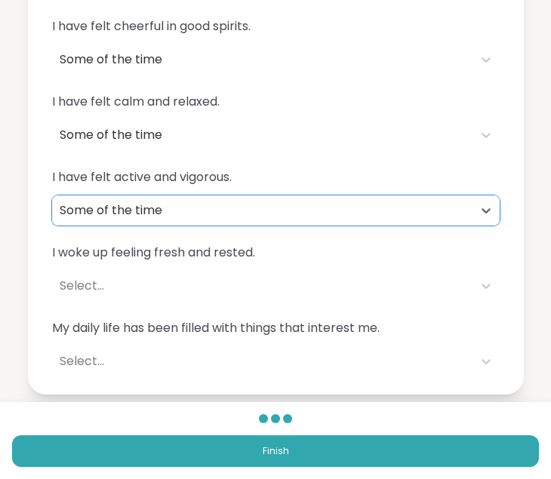
click at [74, 287] on div "Select..." at bounding box center [262, 286] width 405 height 18
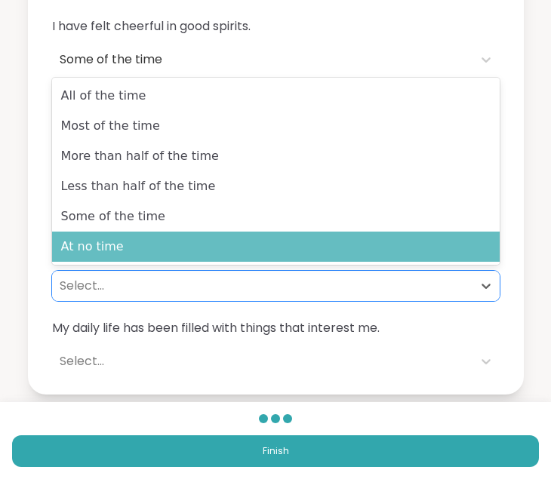
click at [82, 250] on div "At no time" at bounding box center [276, 247] width 448 height 30
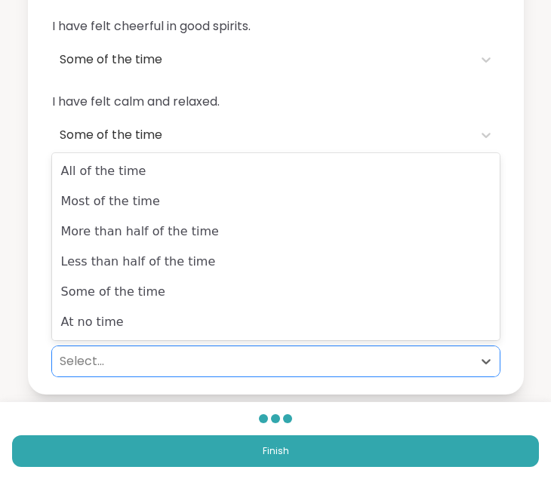
click at [82, 365] on div "Select..." at bounding box center [262, 361] width 405 height 18
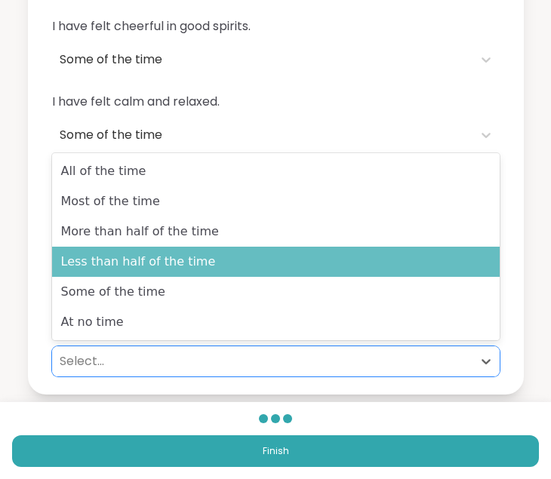
click at [111, 267] on div "Less than half of the time" at bounding box center [276, 262] width 448 height 30
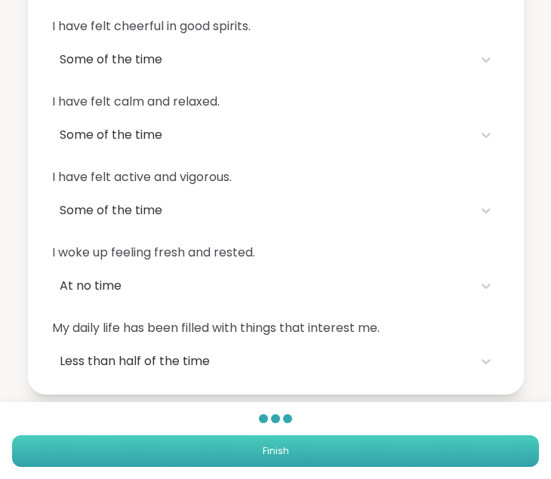
click at [154, 453] on button "Finish" at bounding box center [275, 452] width 527 height 32
